Goal: Register for event/course

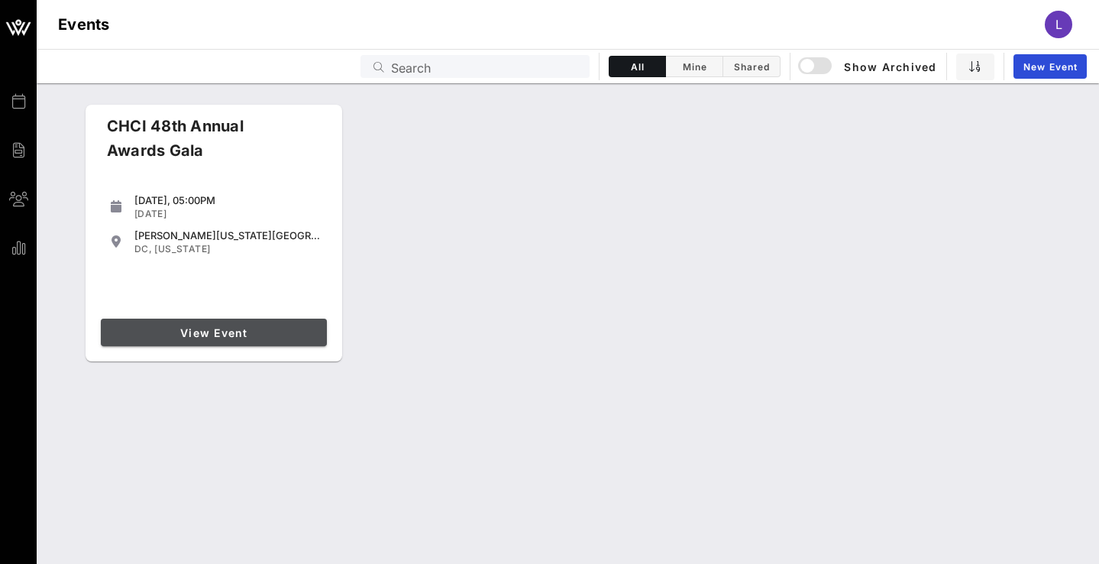
click at [147, 319] on link "View Event" at bounding box center [214, 333] width 226 height 28
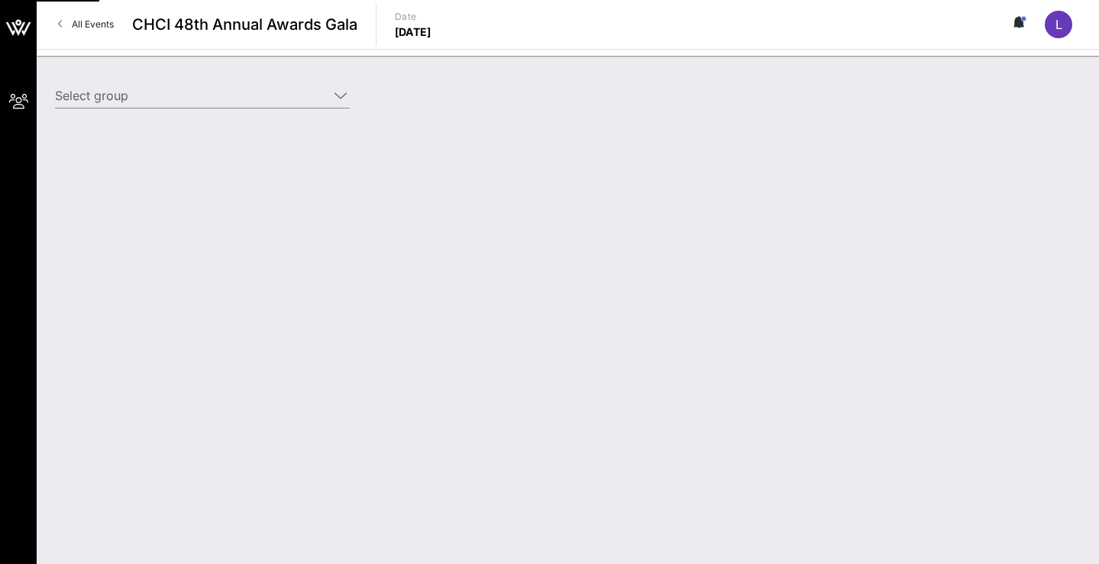
type input "Democratic Senatorial Campaign Committee (DSCC) (Democratic Senatorial Campaign…"
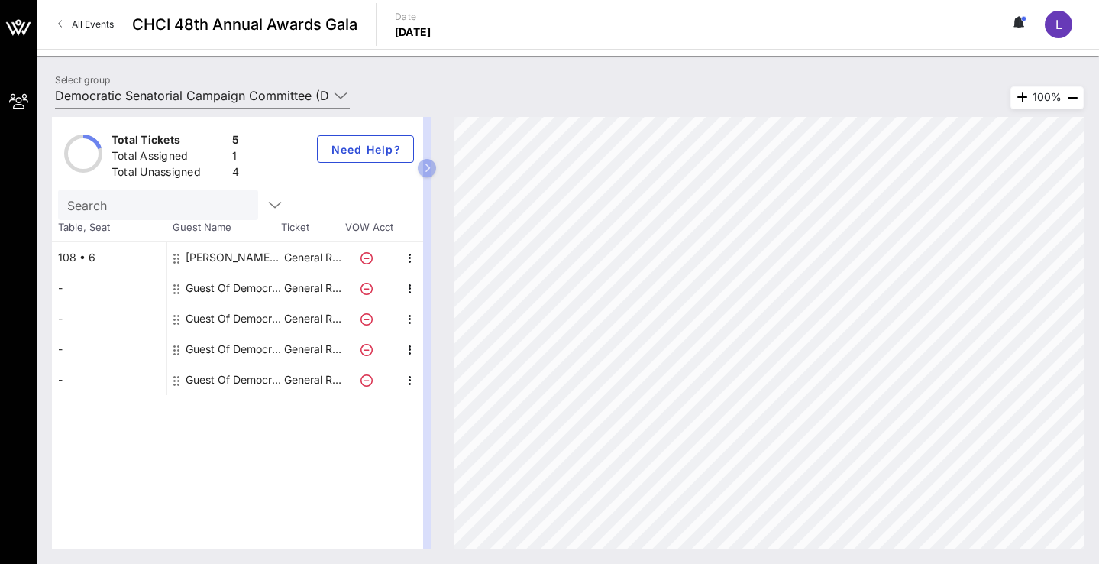
click at [203, 292] on div "Guest Of Democratic Senatorial Campaign Committee (DSCC)" at bounding box center [234, 288] width 96 height 31
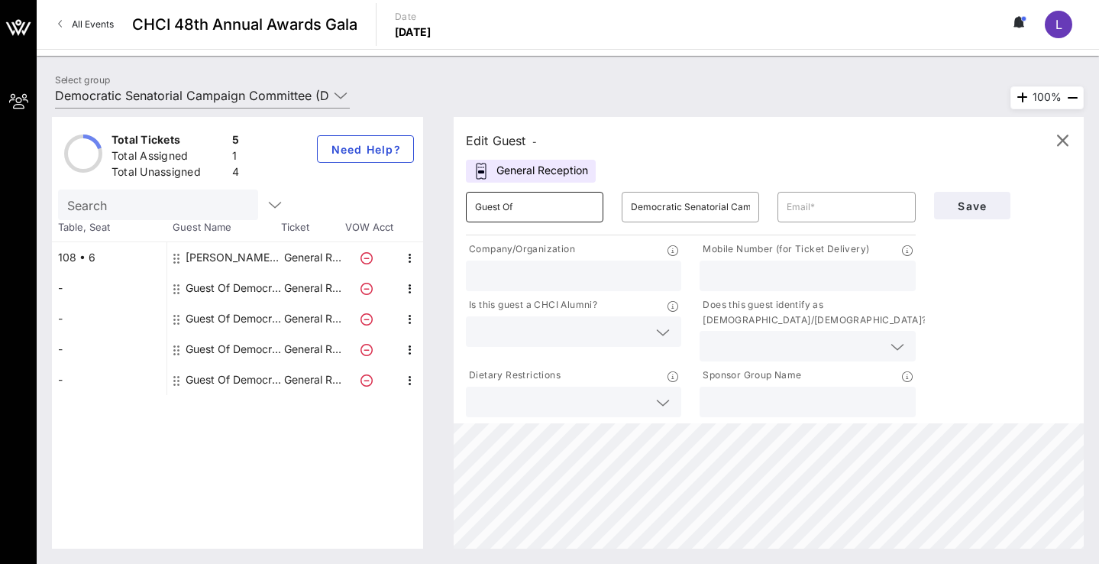
click at [533, 212] on input "Guest Of" at bounding box center [534, 207] width 119 height 24
click at [814, 212] on input "text" at bounding box center [846, 207] width 119 height 24
paste input "[EMAIL_ADDRESS][DOMAIN_NAME]"
type input "[EMAIL_ADDRESS][DOMAIN_NAME]"
click at [633, 274] on input "text" at bounding box center [573, 276] width 197 height 20
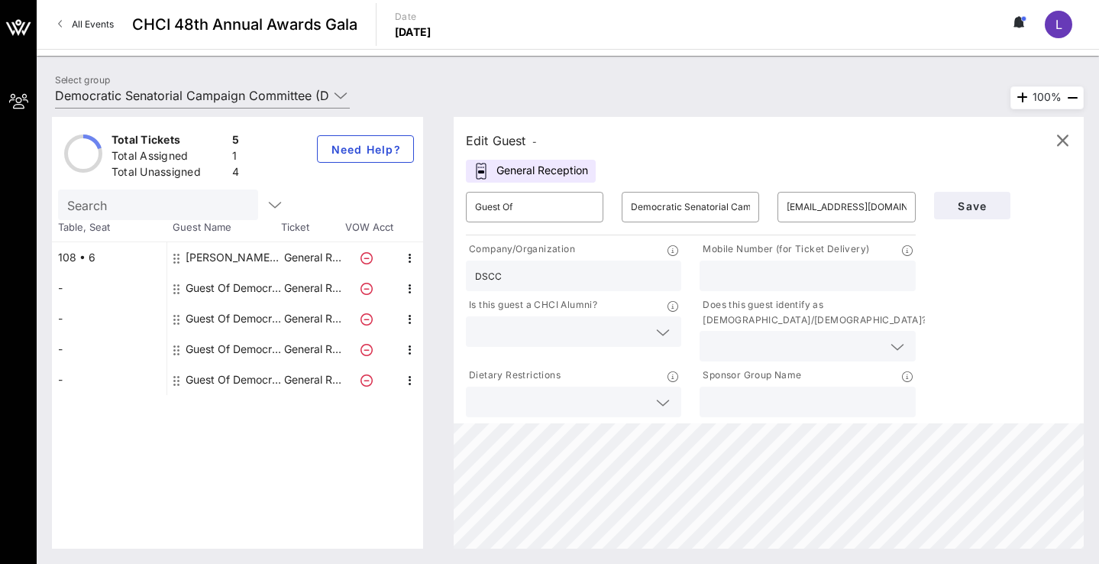
type input "DSCC"
click at [659, 326] on icon at bounding box center [663, 332] width 14 height 18
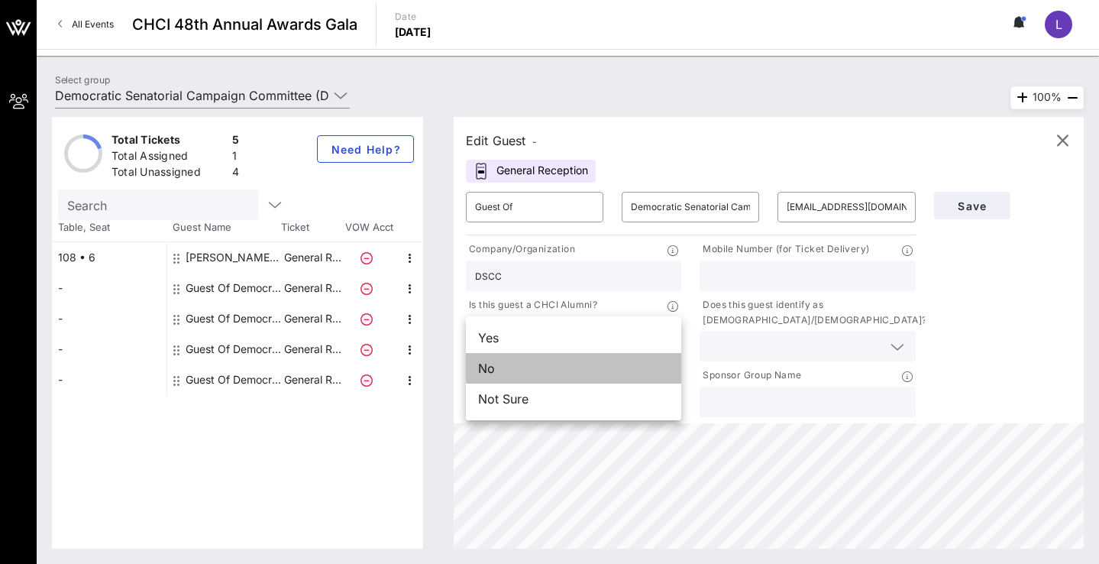
click at [611, 359] on div "No" at bounding box center [573, 368] width 215 height 31
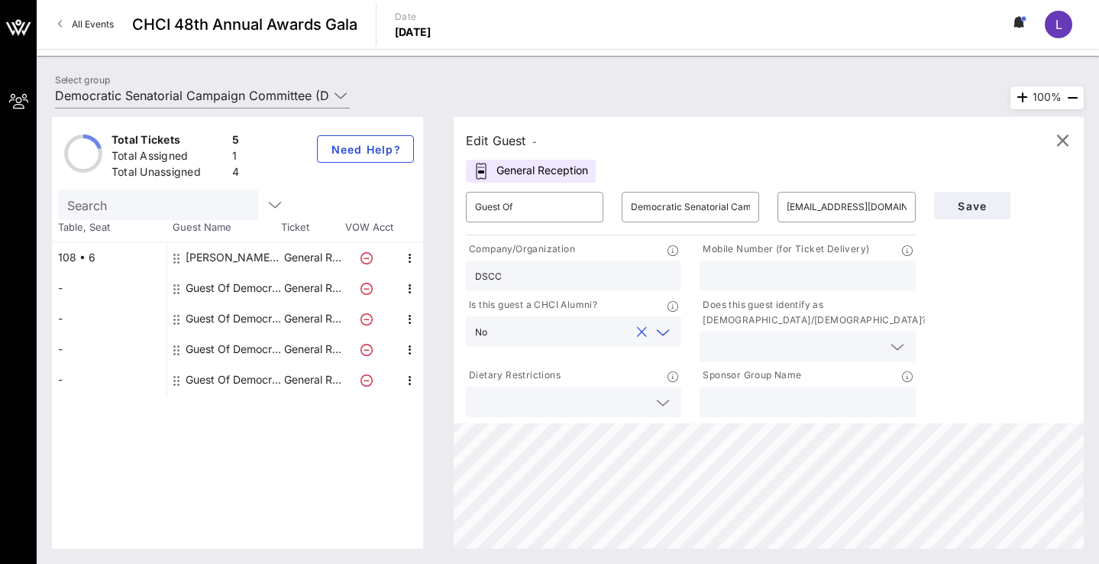
click at [549, 186] on div "​ Guest Of" at bounding box center [535, 207] width 156 height 49
click at [543, 204] on input "Guest Of" at bounding box center [534, 207] width 119 height 24
drag, startPoint x: 543, startPoint y: 204, endPoint x: 424, endPoint y: 188, distance: 120.3
click at [424, 188] on div "Total Tickets 5 Total Assigned 1 Total Unassigned 4 Need Help? Search Table, Se…" at bounding box center [568, 333] width 1032 height 432
type input "R"
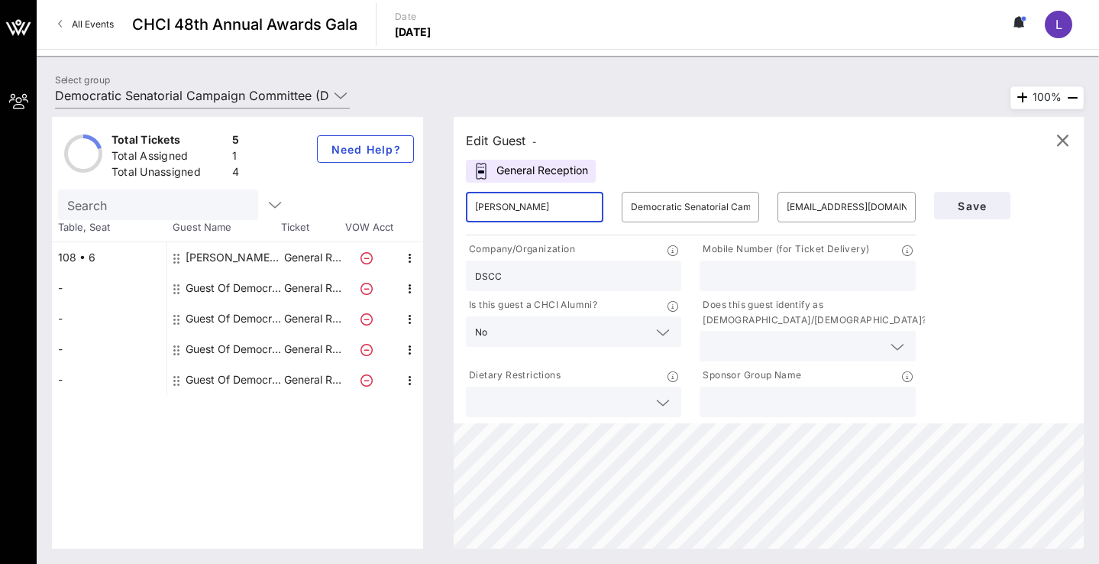
type input "[PERSON_NAME]"
click at [856, 276] on input "text" at bounding box center [807, 276] width 197 height 20
click at [973, 288] on div "Save" at bounding box center [1003, 302] width 156 height 238
click at [726, 270] on input "text" at bounding box center [807, 276] width 197 height 20
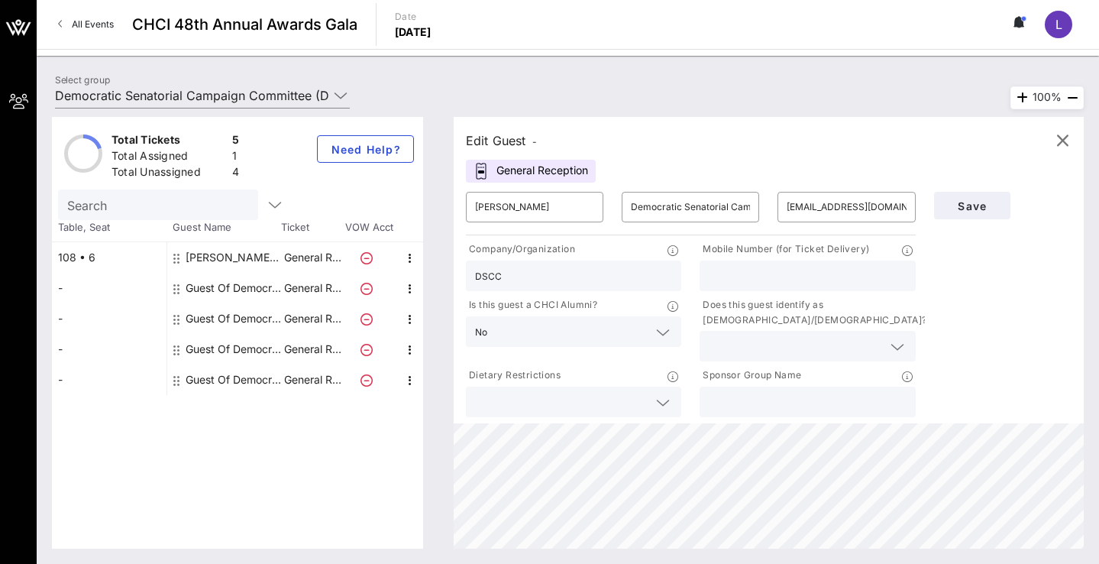
paste input "[PHONE_NUMBER]"
type input "[PHONE_NUMBER]"
click at [1001, 278] on div "Save" at bounding box center [1003, 302] width 156 height 238
click at [779, 342] on input "text" at bounding box center [795, 346] width 173 height 20
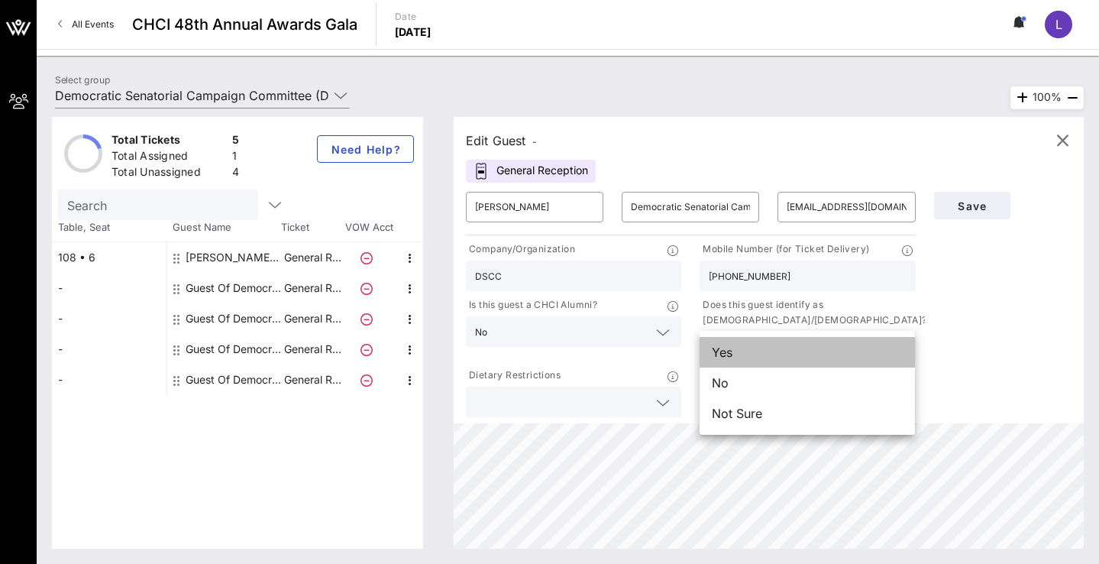
click at [765, 348] on div "Yes" at bounding box center [807, 352] width 215 height 31
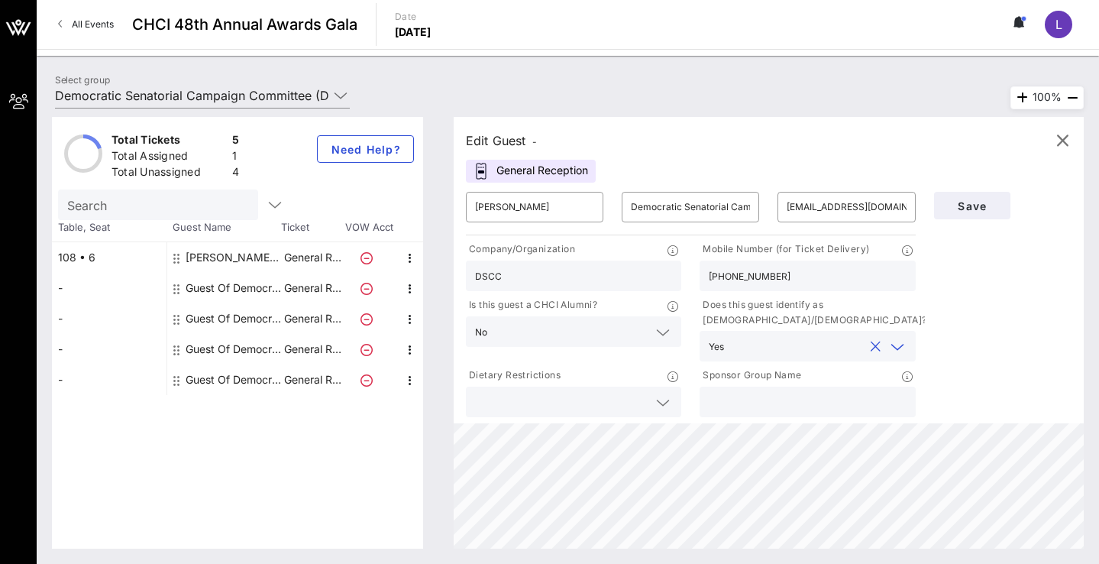
click at [743, 392] on input "text" at bounding box center [807, 402] width 197 height 20
type input "DSCC"
click at [986, 212] on button "Save" at bounding box center [972, 206] width 76 height 28
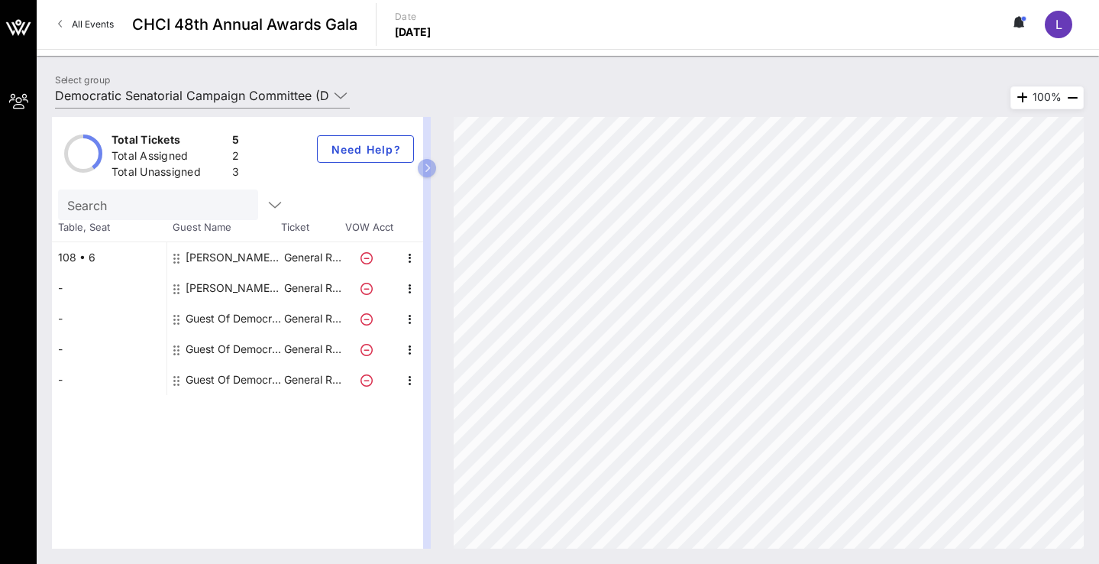
click at [235, 275] on div "[PERSON_NAME] Democratic Senatorial Campaign Committee (DSCC)" at bounding box center [234, 288] width 96 height 31
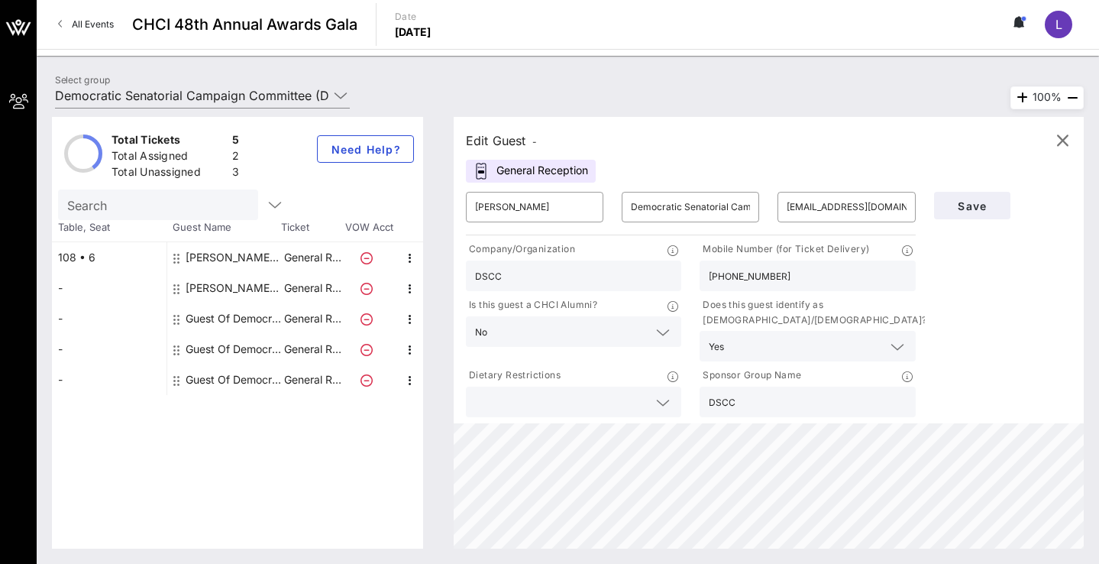
click at [233, 285] on div "[PERSON_NAME] Democratic Senatorial Campaign Committee (DSCC)" at bounding box center [234, 288] width 96 height 31
click at [241, 252] on div "[PERSON_NAME] Democratic Senatorial Campaign Committee (DSCC)" at bounding box center [234, 257] width 96 height 31
type input "[PERSON_NAME]"
type input "[EMAIL_ADDRESS][DOMAIN_NAME]"
type input "3365280319"
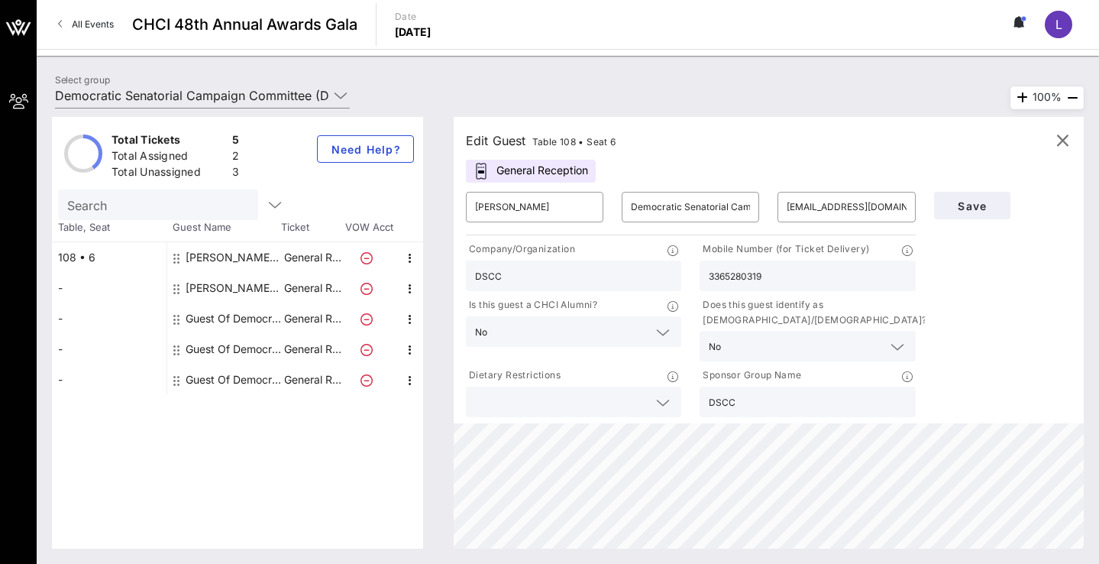
click at [229, 290] on div "[PERSON_NAME] Democratic Senatorial Campaign Committee (DSCC)" at bounding box center [234, 288] width 96 height 31
type input "[PERSON_NAME]"
type input "[EMAIL_ADDRESS][DOMAIN_NAME]"
type input "[PHONE_NUMBER]"
click at [247, 256] on div "[PERSON_NAME] Democratic Senatorial Campaign Committee (DSCC)" at bounding box center [234, 257] width 96 height 31
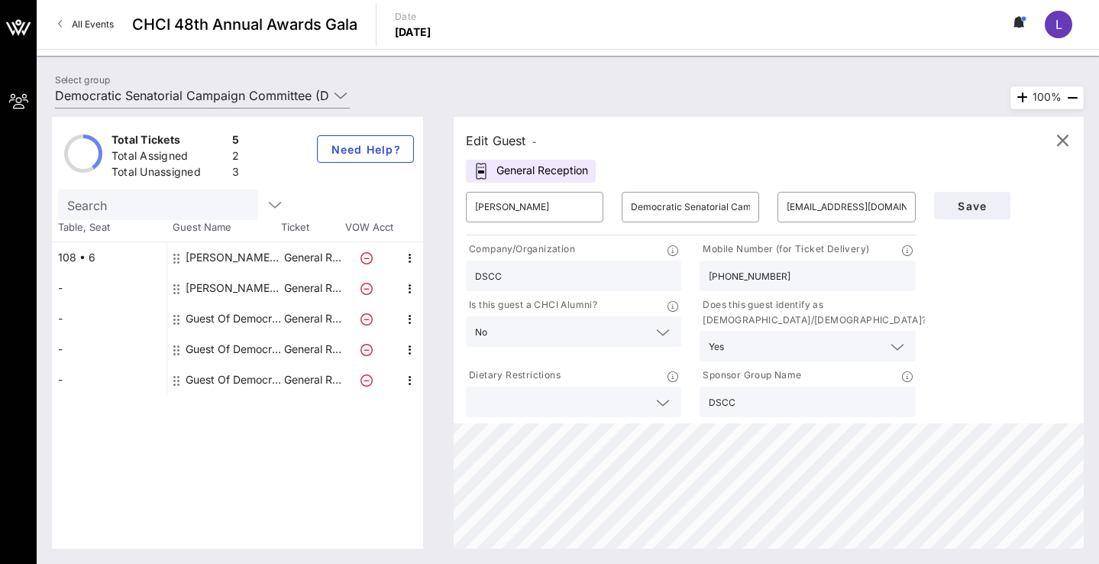
type input "[PERSON_NAME]"
type input "[EMAIL_ADDRESS][DOMAIN_NAME]"
type input "3365280319"
click at [233, 320] on div "Guest Of Democratic Senatorial Campaign Committee (DSCC)" at bounding box center [234, 318] width 96 height 31
type input "Guest Of"
